Goal: Transaction & Acquisition: Purchase product/service

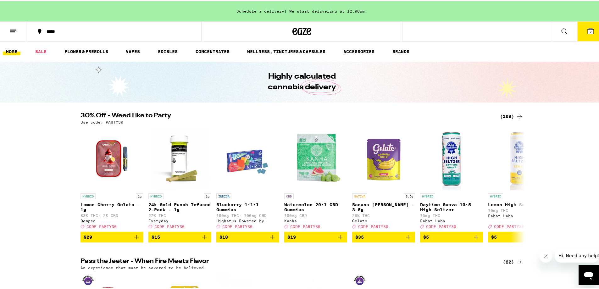
click at [509, 116] on div "(108)" at bounding box center [511, 115] width 23 height 8
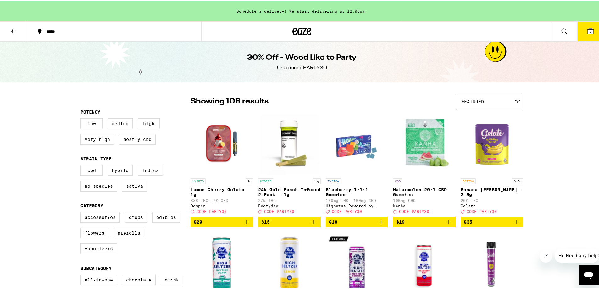
drag, startPoint x: 384, startPoint y: 131, endPoint x: 370, endPoint y: 95, distance: 39.0
click at [370, 95] on div "Showing 108 results Featured Featured Price: Low to High Price: High to Low" at bounding box center [357, 99] width 333 height 15
